Goal: Task Accomplishment & Management: Use online tool/utility

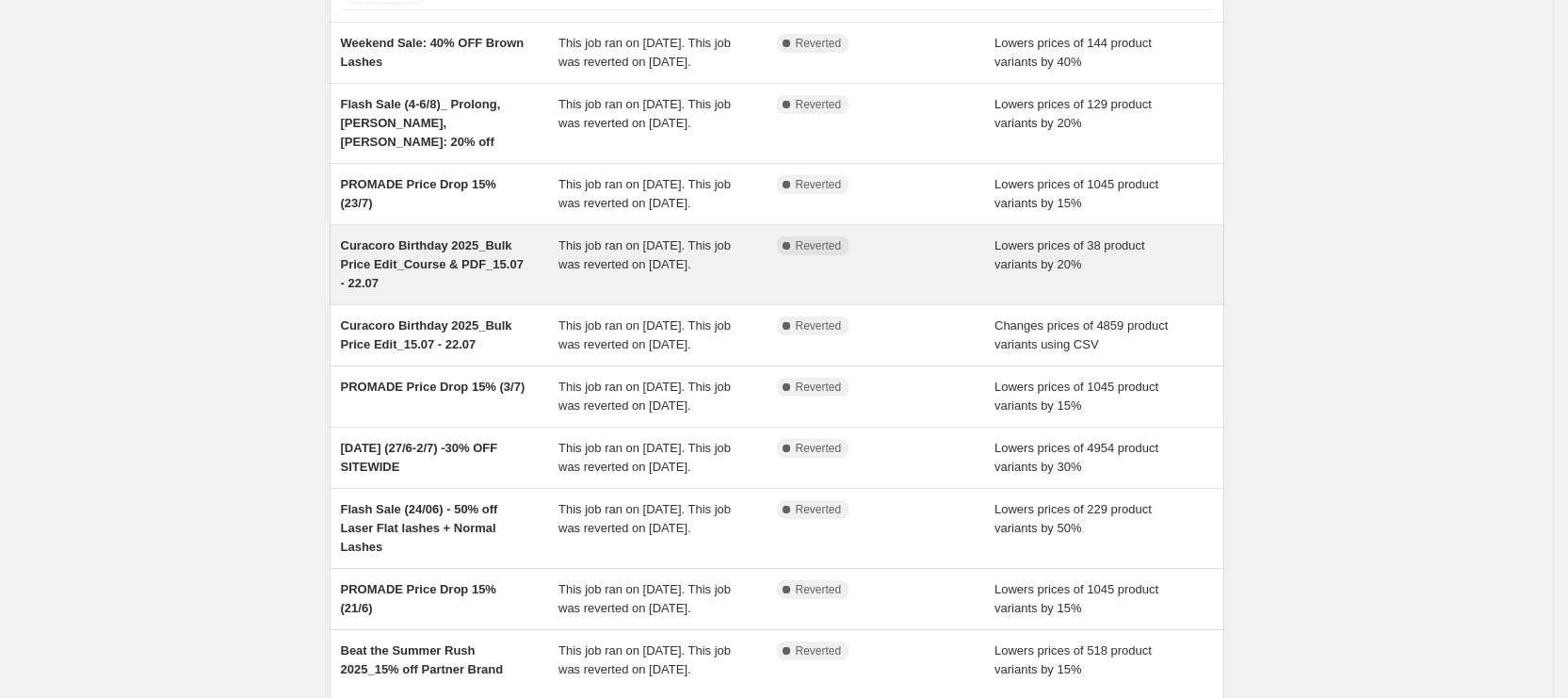
scroll to position [145, 0]
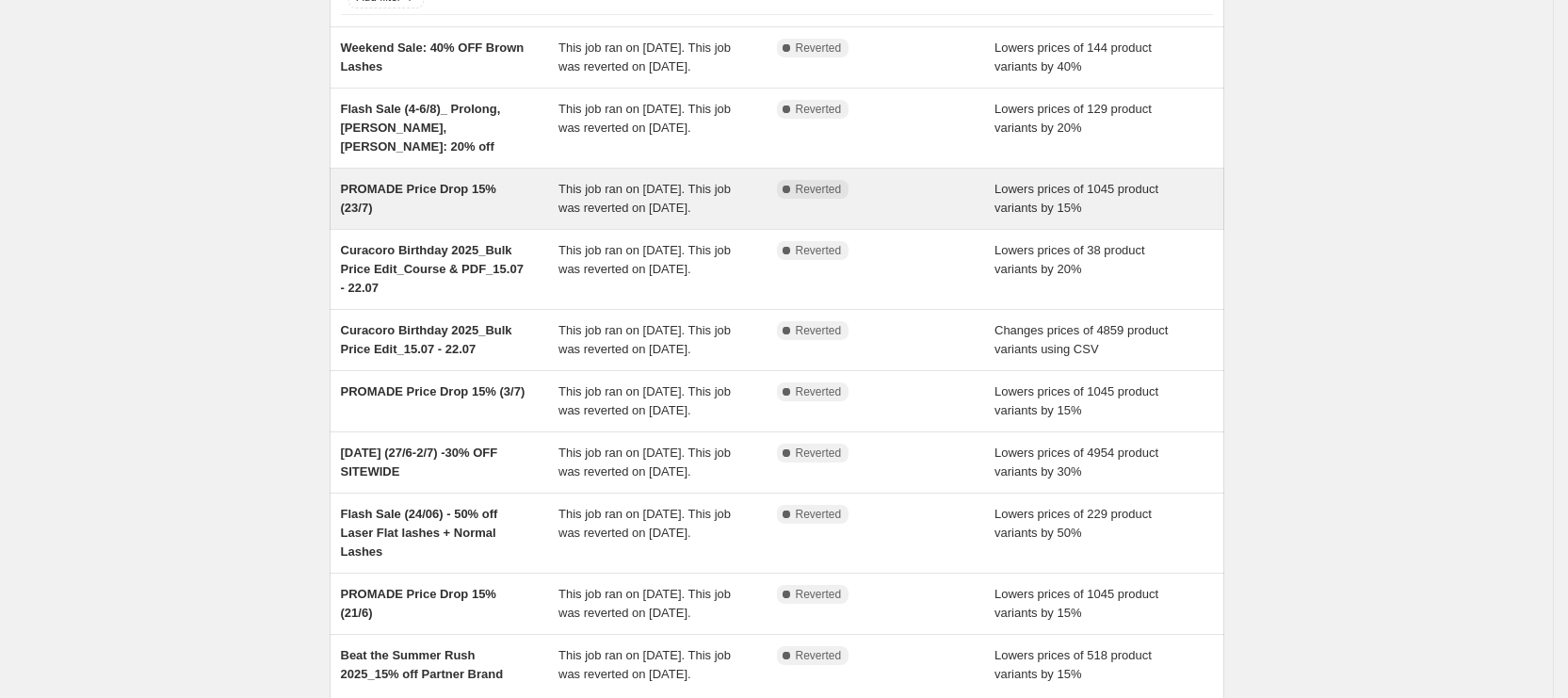
click at [560, 216] on div "PROMADE Price Drop 15% (23/7)" at bounding box center [450, 199] width 218 height 38
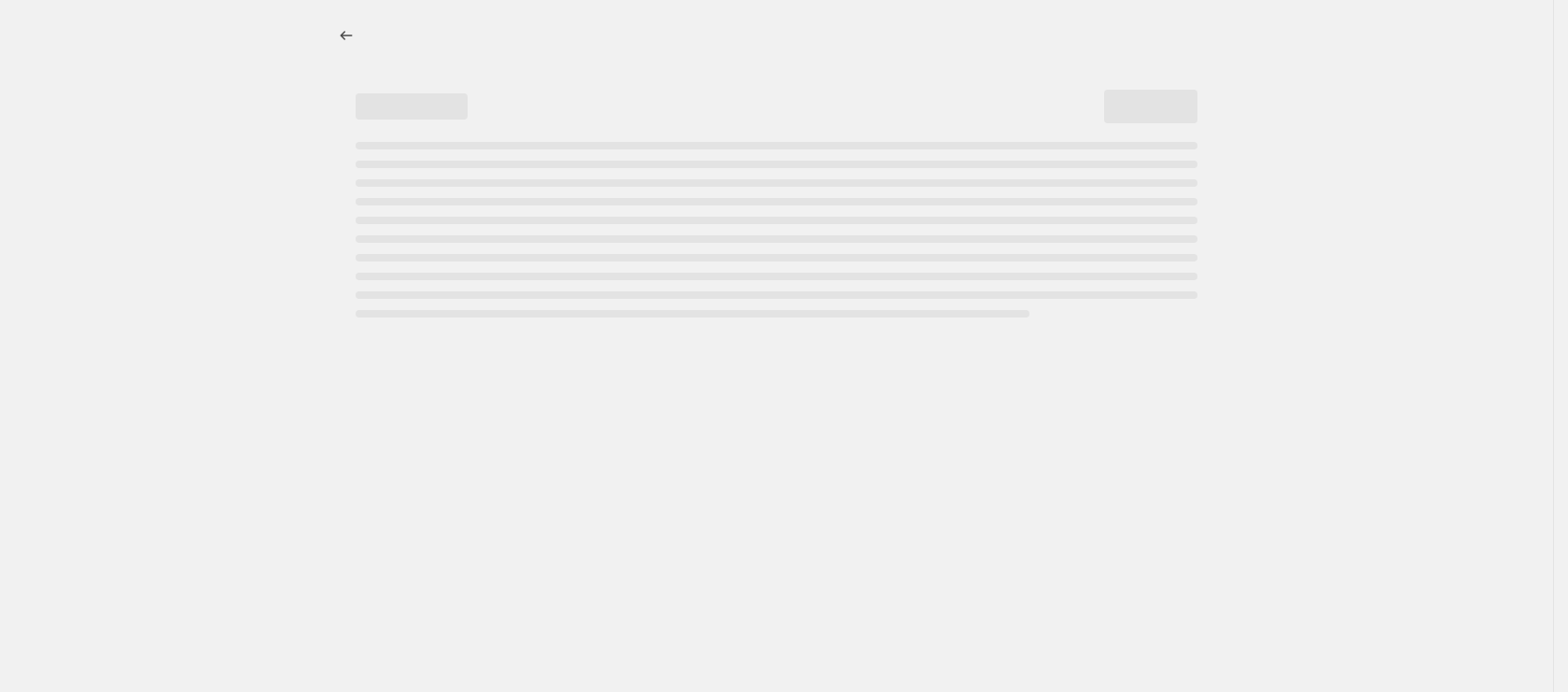
select select "percentage"
select select "tag"
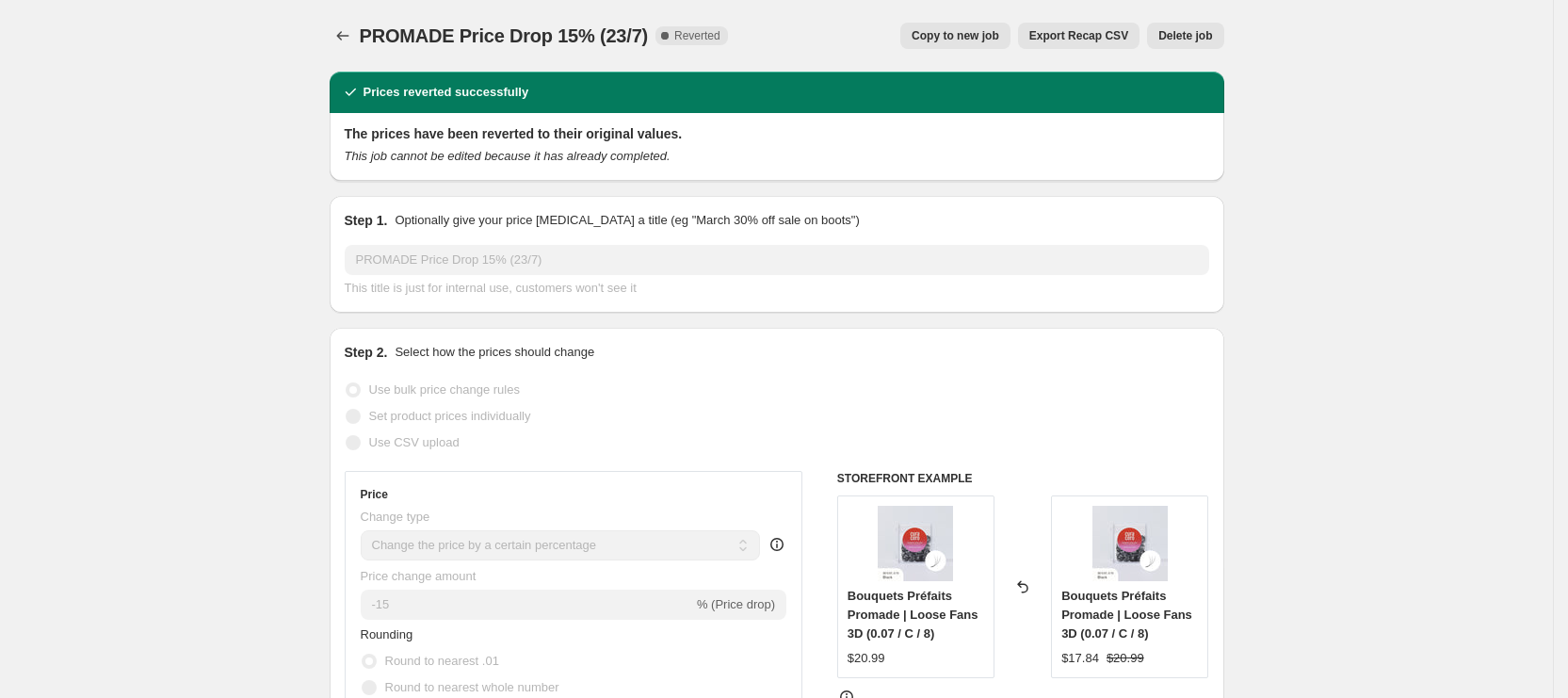
click at [999, 38] on span "Copy to new job" at bounding box center [955, 36] width 87 height 15
select select "percentage"
select select "tag"
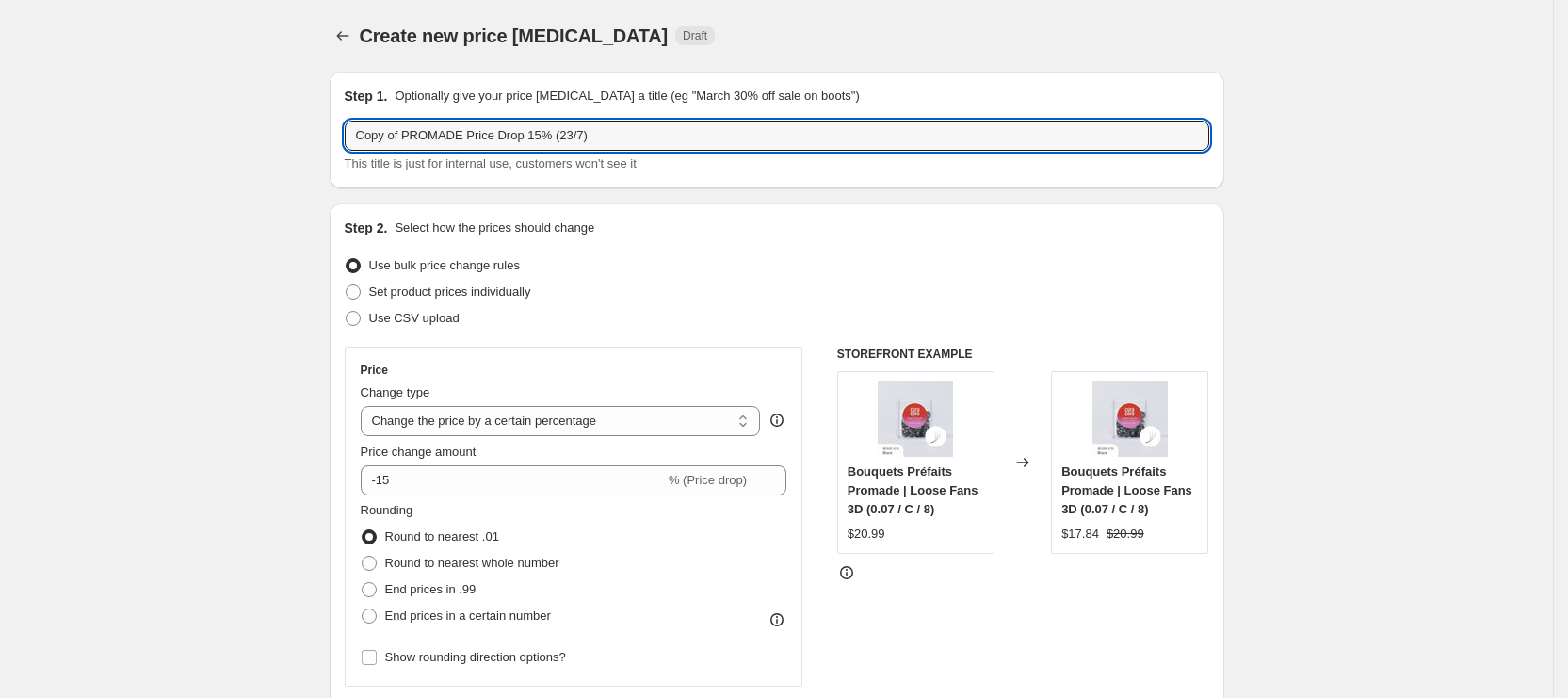
drag, startPoint x: 406, startPoint y: 138, endPoint x: 46, endPoint y: 80, distance: 364.6
click at [526, 140] on input "PROMADE Price Drop 15% (23/7)" at bounding box center [776, 136] width 864 height 30
drag, startPoint x: 540, startPoint y: 140, endPoint x: 516, endPoint y: 140, distance: 24.0
click at [516, 140] on input "PROMADE Price Drop 15% (23/7)" at bounding box center [776, 136] width 864 height 30
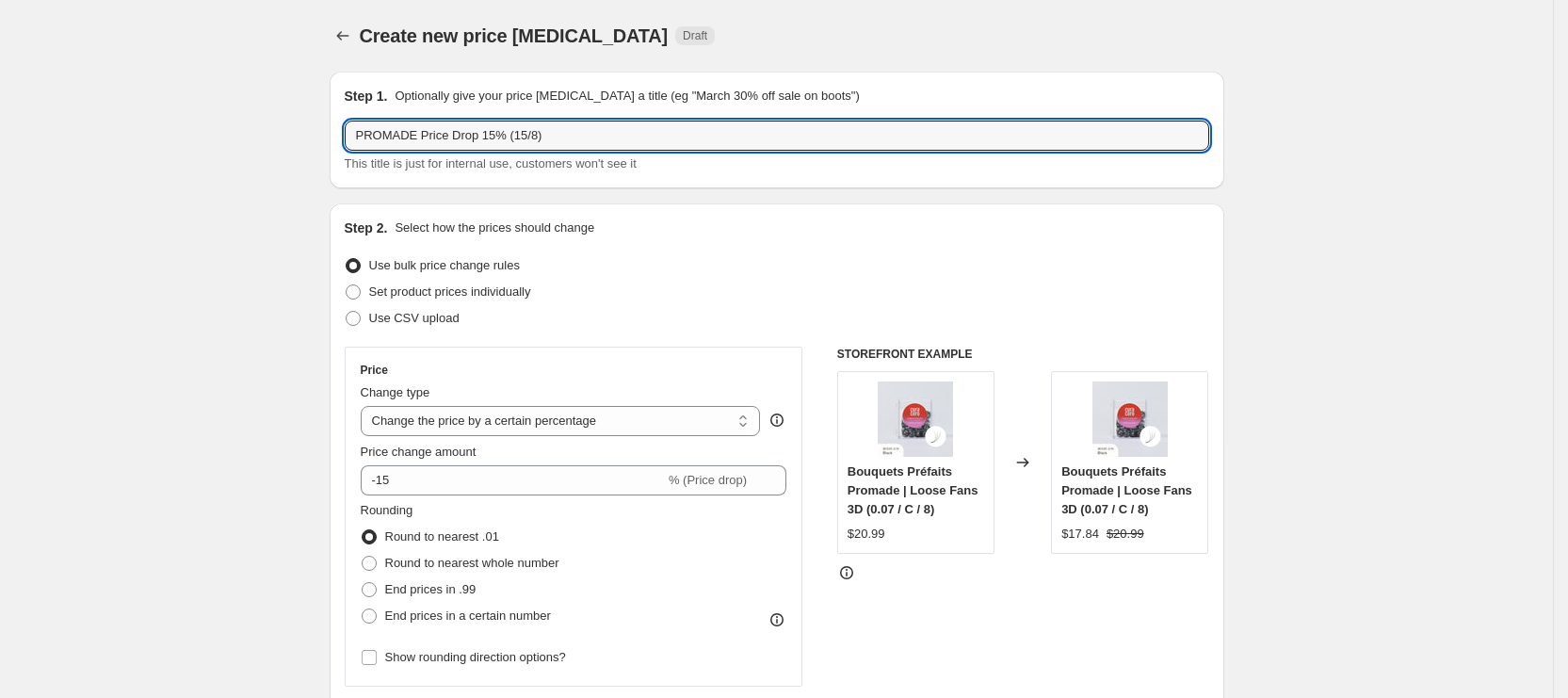
type input "PROMADE Price Drop 15% (15/8)"
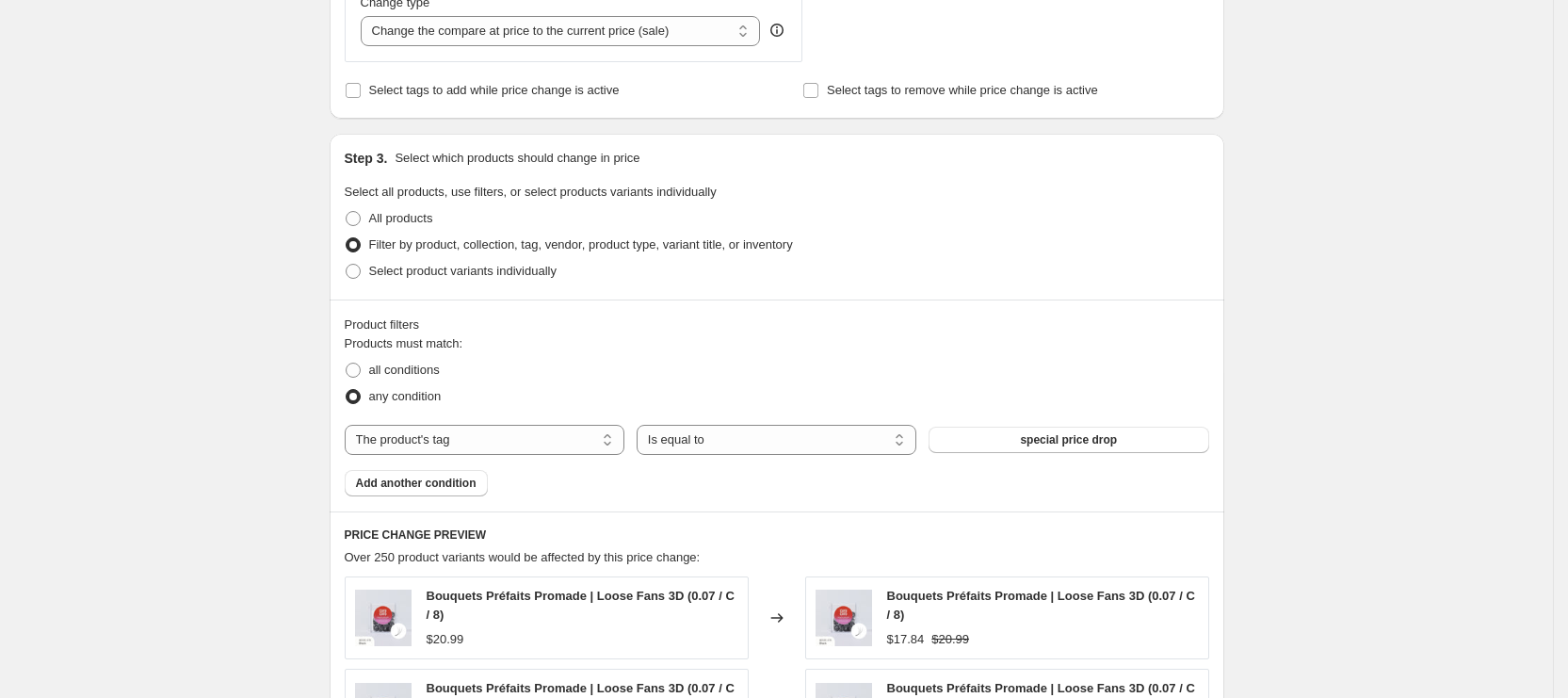
scroll to position [1423, 0]
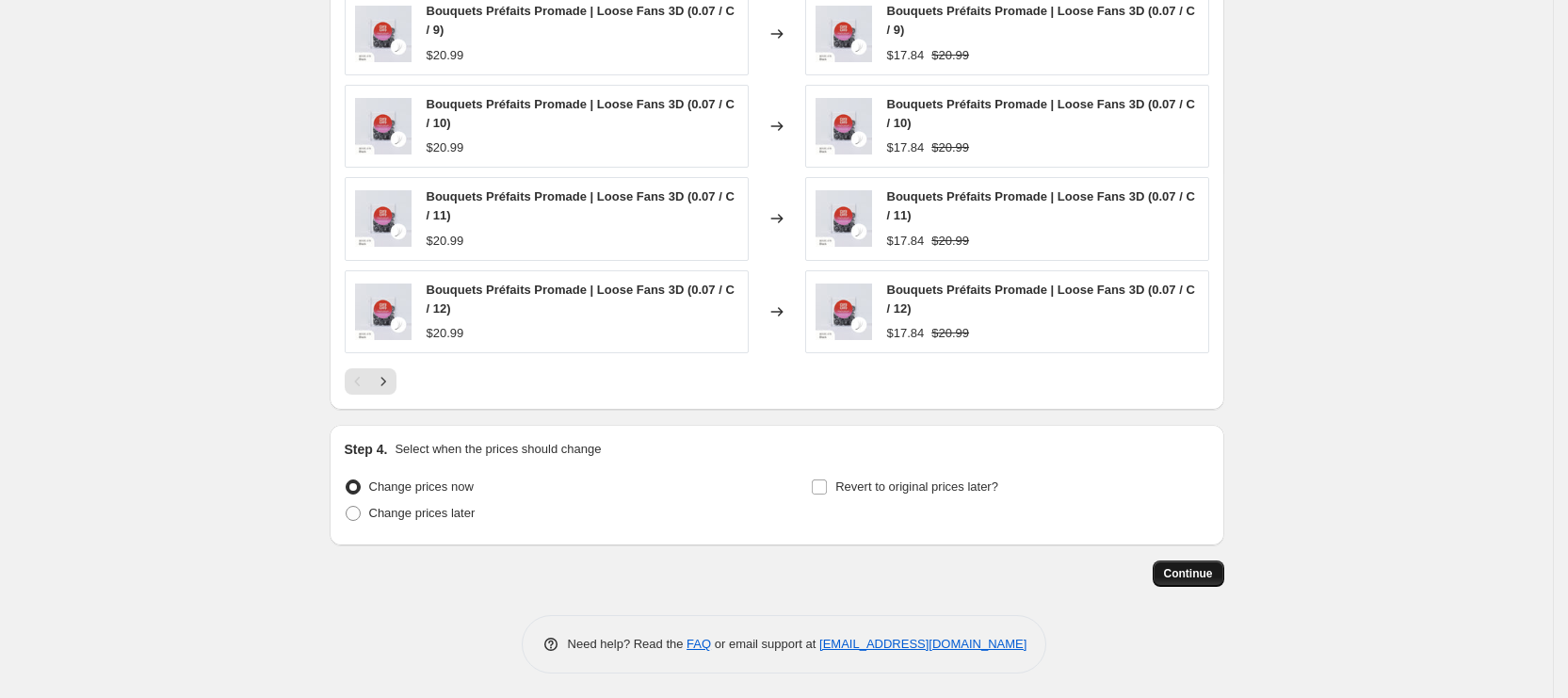
click at [1198, 571] on span "Continue" at bounding box center [1189, 574] width 49 height 15
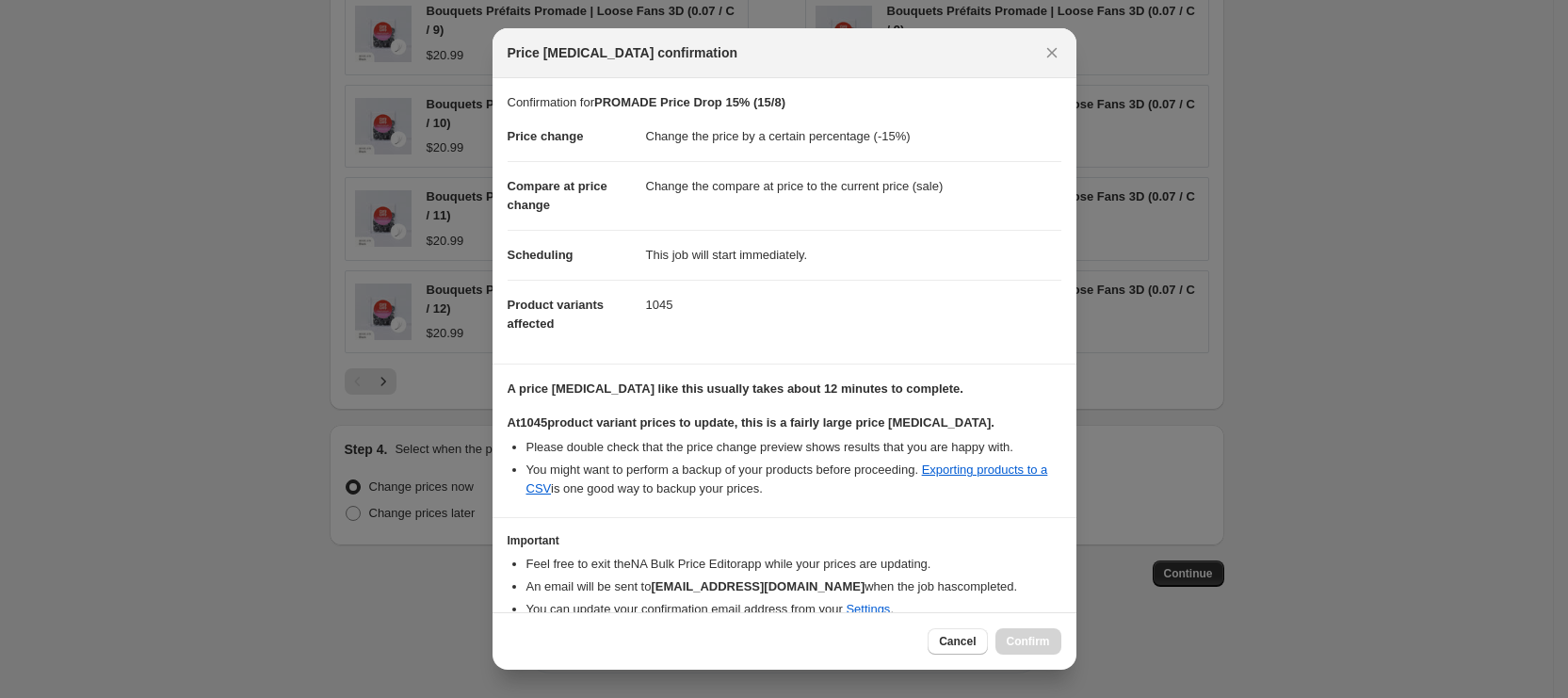
scroll to position [80, 0]
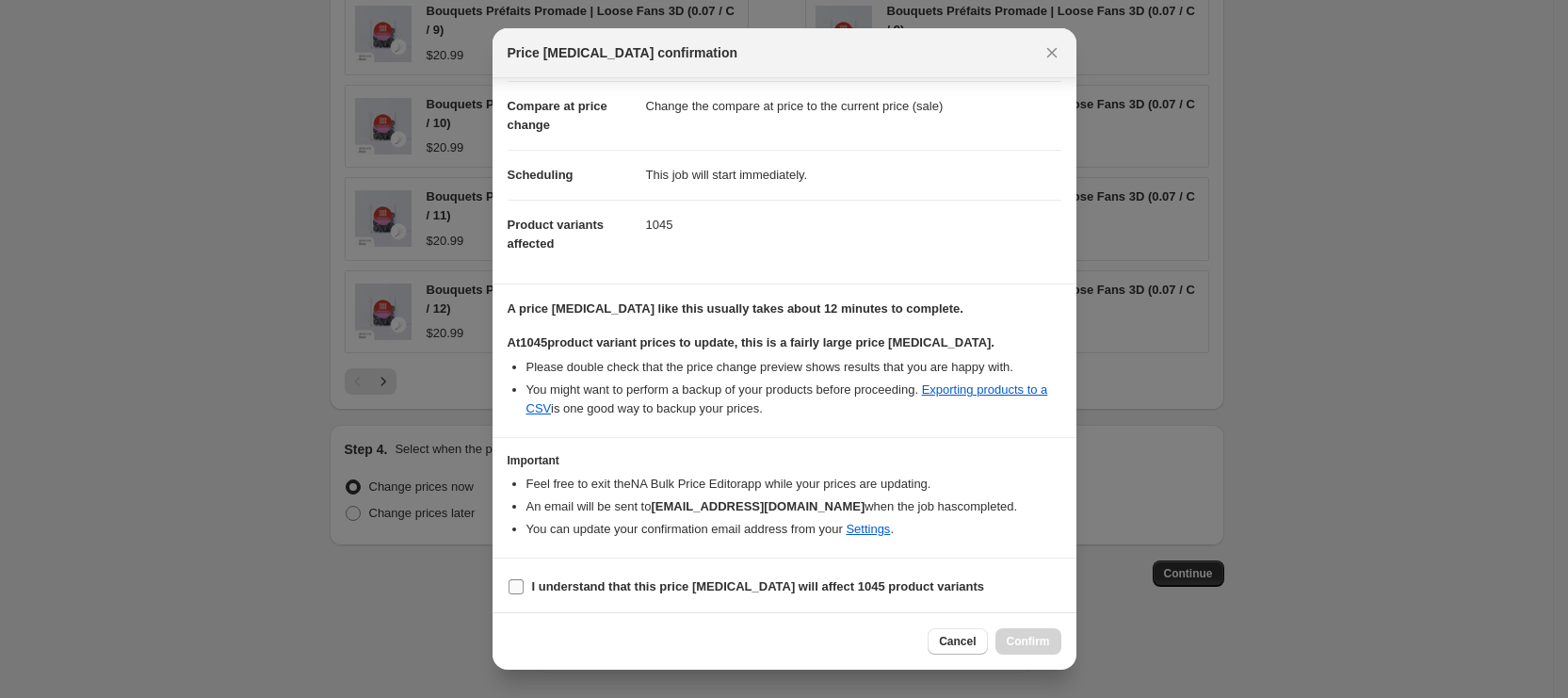
click at [783, 581] on b "I understand that this price change job will affect 1045 product variants" at bounding box center [759, 586] width 453 height 14
click at [524, 581] on input "I understand that this price change job will affect 1045 product variants" at bounding box center [516, 587] width 15 height 15
checkbox input "true"
click at [1037, 651] on button "Confirm" at bounding box center [1027, 641] width 65 height 27
type input "PROMADE Price Drop 15% (15/8)"
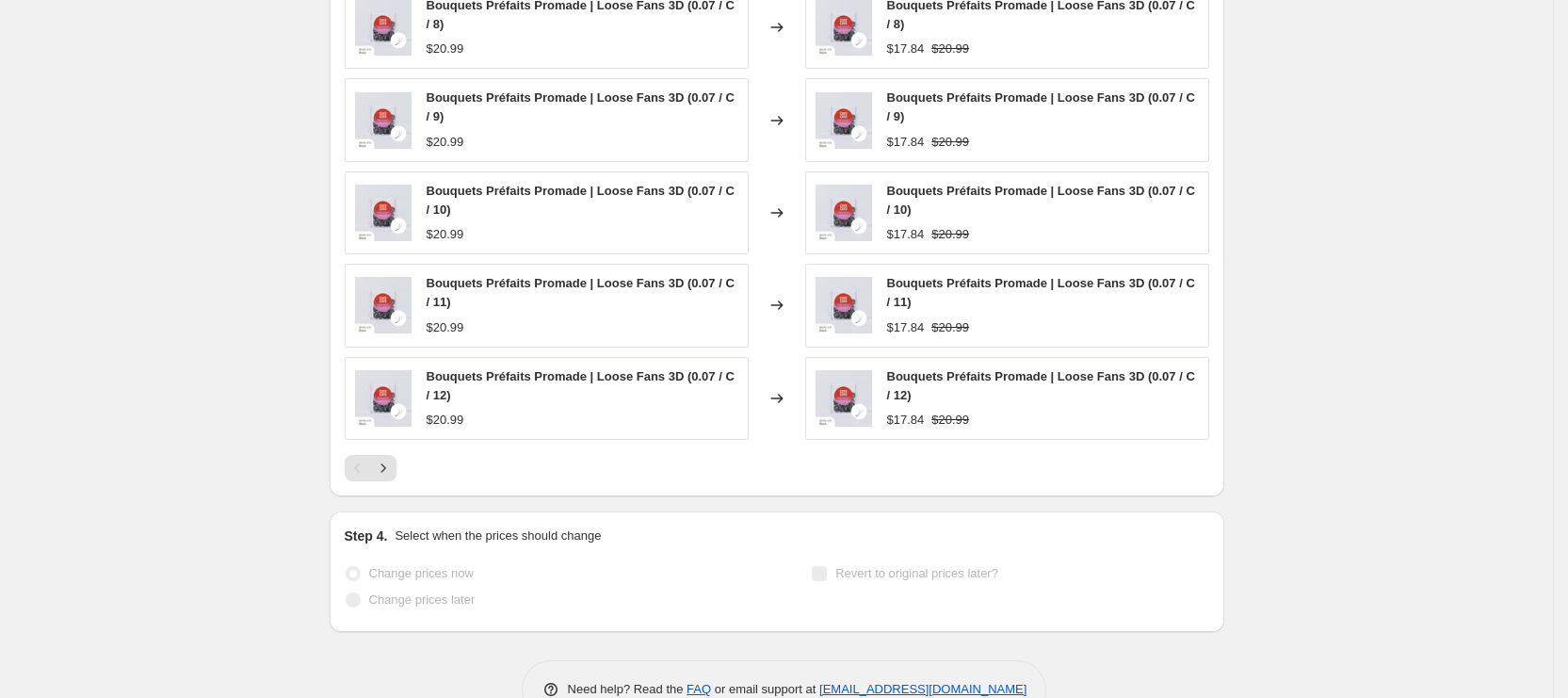
scroll to position [1472, 0]
